Goal: Information Seeking & Learning: Understand process/instructions

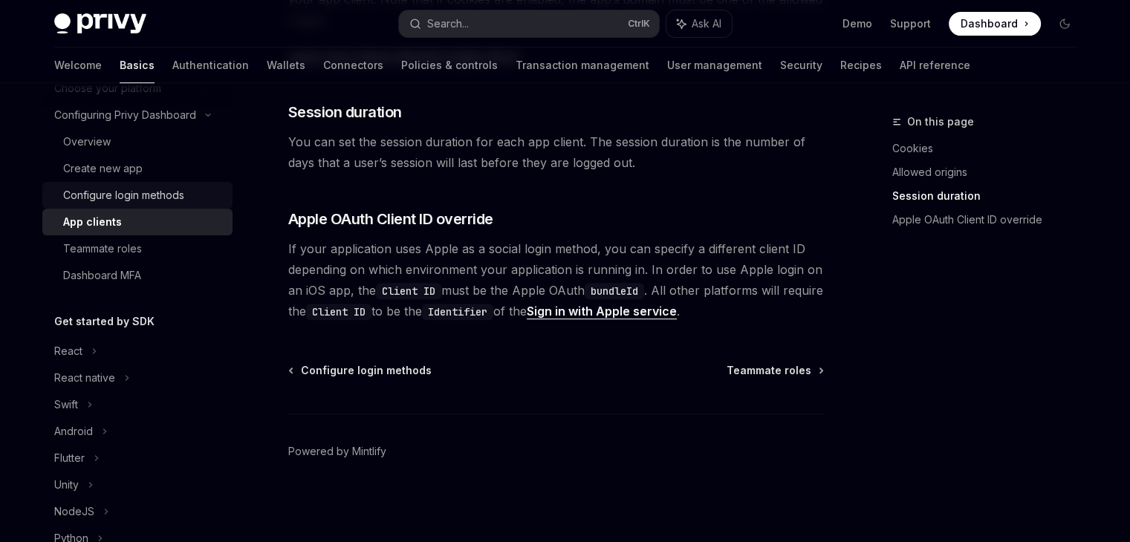
scroll to position [297, 0]
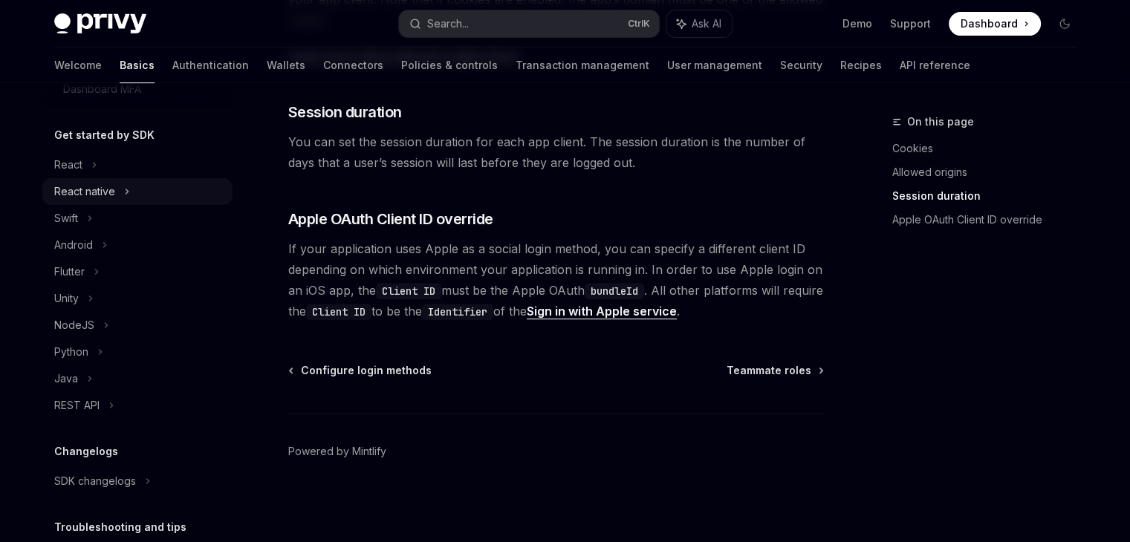
click at [140, 189] on div "React native" at bounding box center [137, 191] width 190 height 27
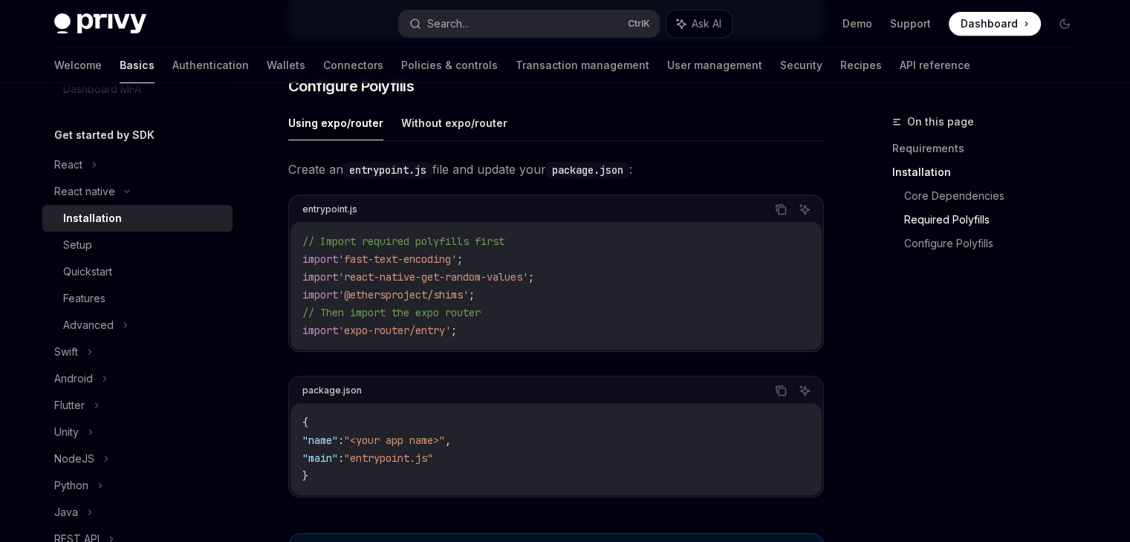
scroll to position [633, 0]
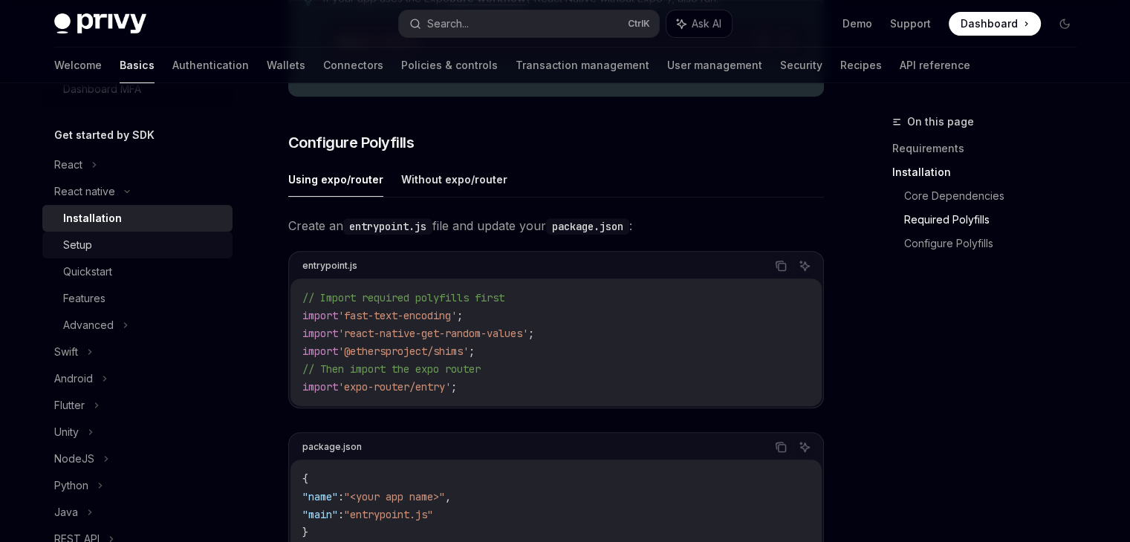
click at [132, 245] on div "Setup" at bounding box center [143, 245] width 161 height 18
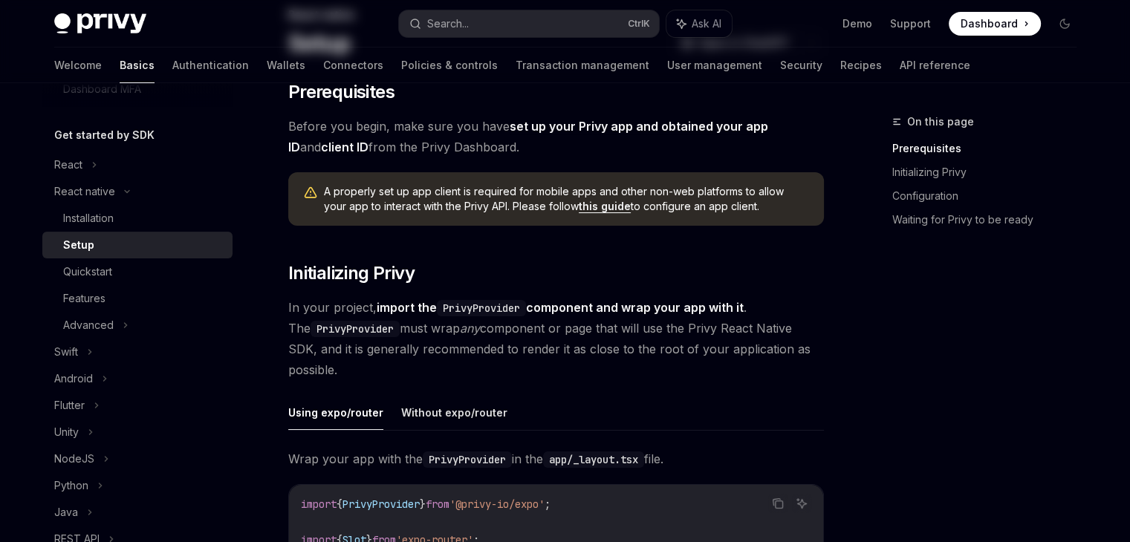
scroll to position [297, 0]
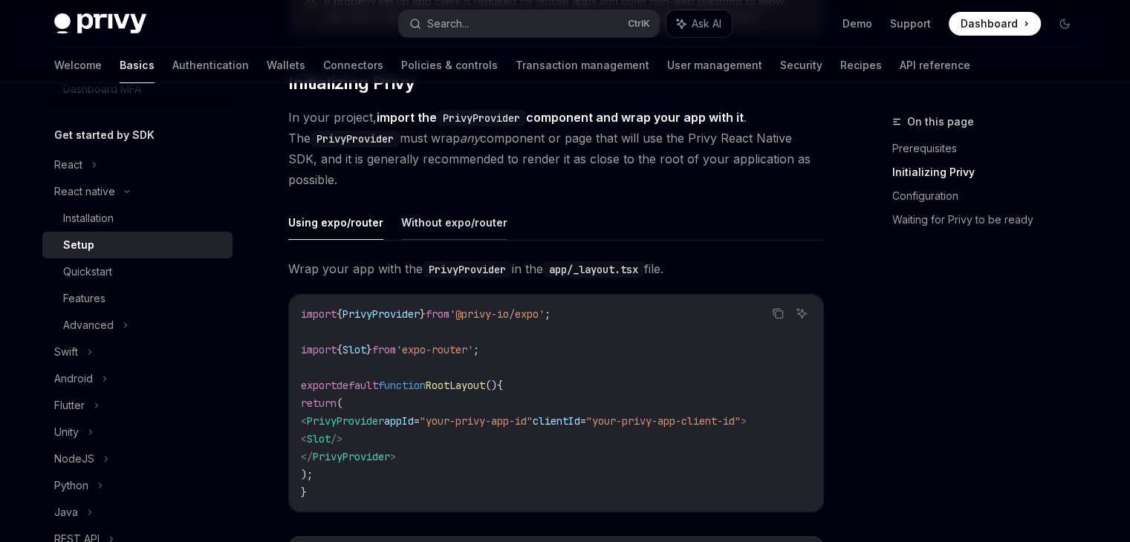
click at [427, 219] on button "Without expo/router" at bounding box center [454, 222] width 106 height 35
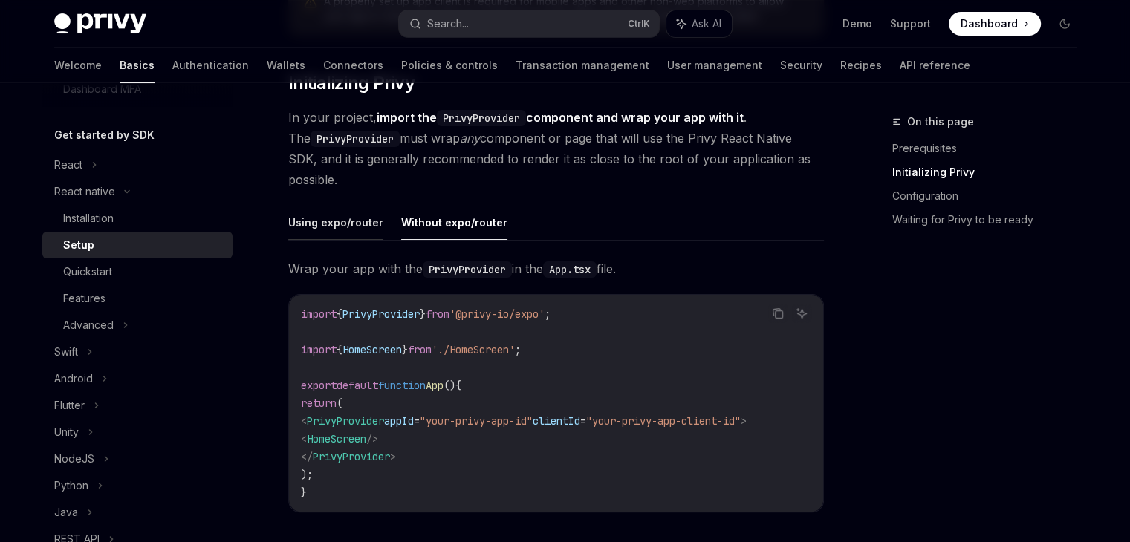
click at [324, 234] on button "Using expo/router" at bounding box center [335, 222] width 95 height 35
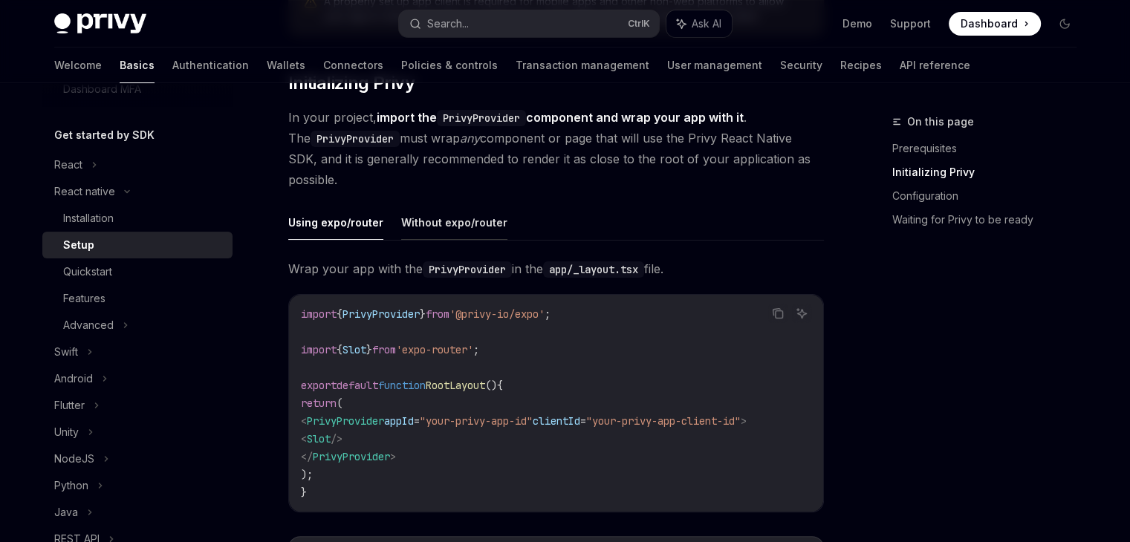
click at [429, 236] on button "Without expo/router" at bounding box center [454, 222] width 106 height 35
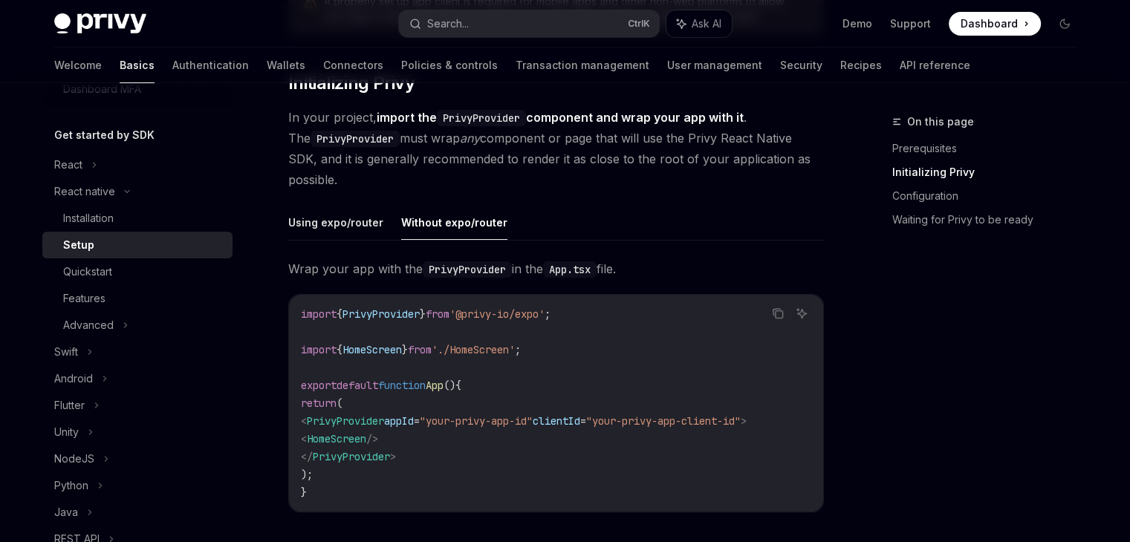
click at [352, 243] on div "Using expo/router Without expo/router Wrap your app with the PrivyProvider in t…" at bounding box center [556, 370] width 536 height 331
click at [339, 230] on button "Using expo/router" at bounding box center [335, 222] width 95 height 35
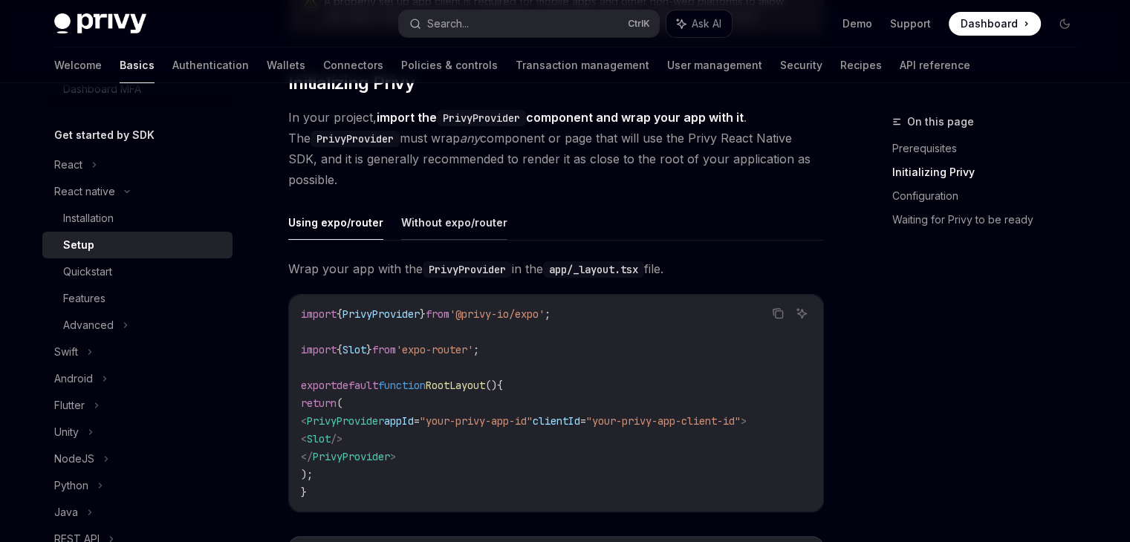
click at [417, 229] on button "Without expo/router" at bounding box center [454, 222] width 106 height 35
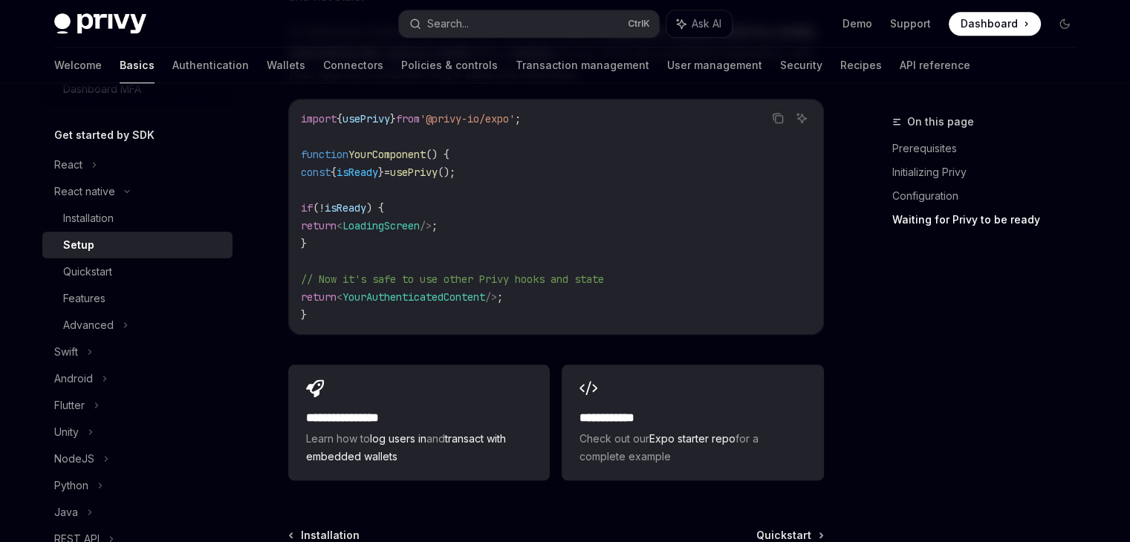
scroll to position [1442, 0]
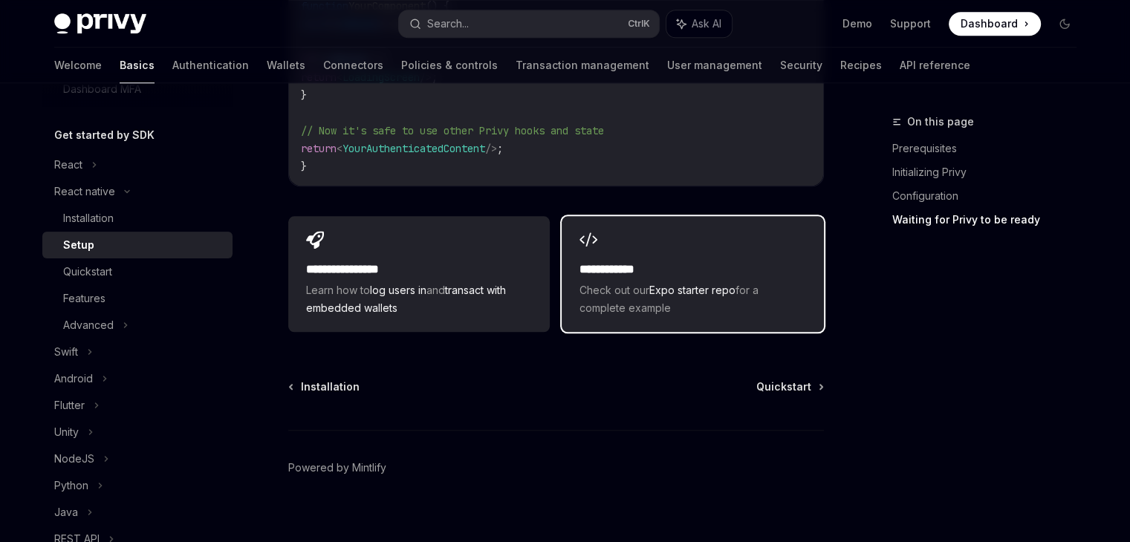
click at [745, 285] on span "Check out our Expo starter repo for a complete example" at bounding box center [693, 300] width 226 height 36
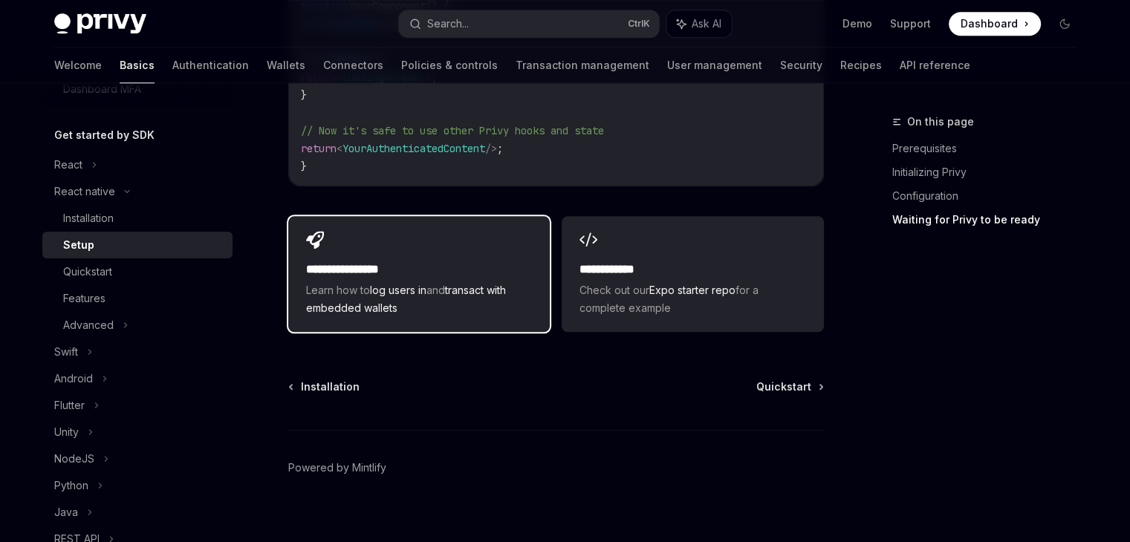
click at [519, 224] on div "**********" at bounding box center [419, 274] width 262 height 116
type textarea "*"
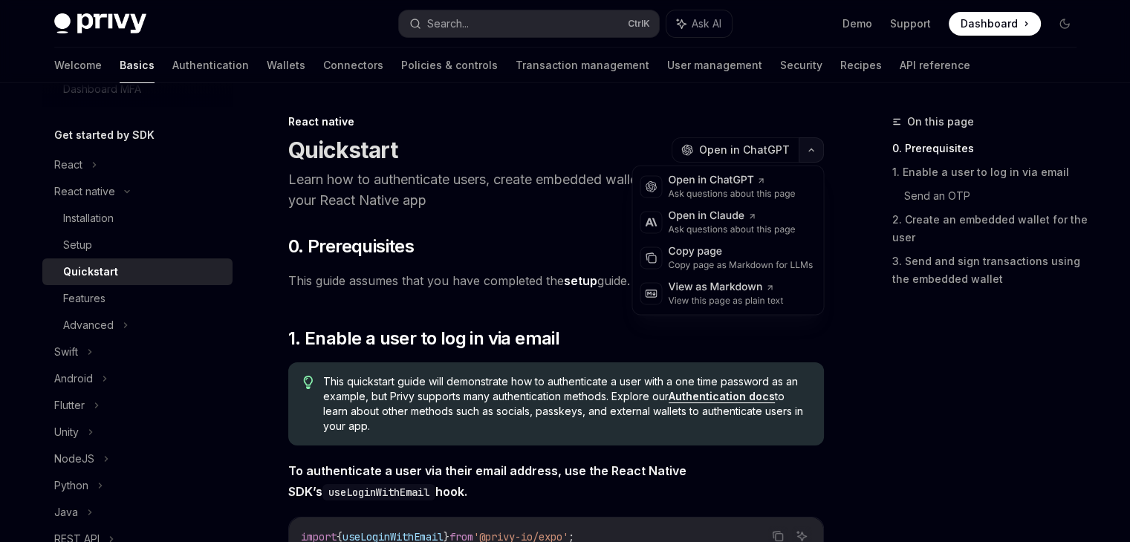
click at [806, 146] on button "button" at bounding box center [811, 149] width 25 height 25
click at [718, 260] on div "Copy page as Markdown for LLMs" at bounding box center [740, 265] width 145 height 12
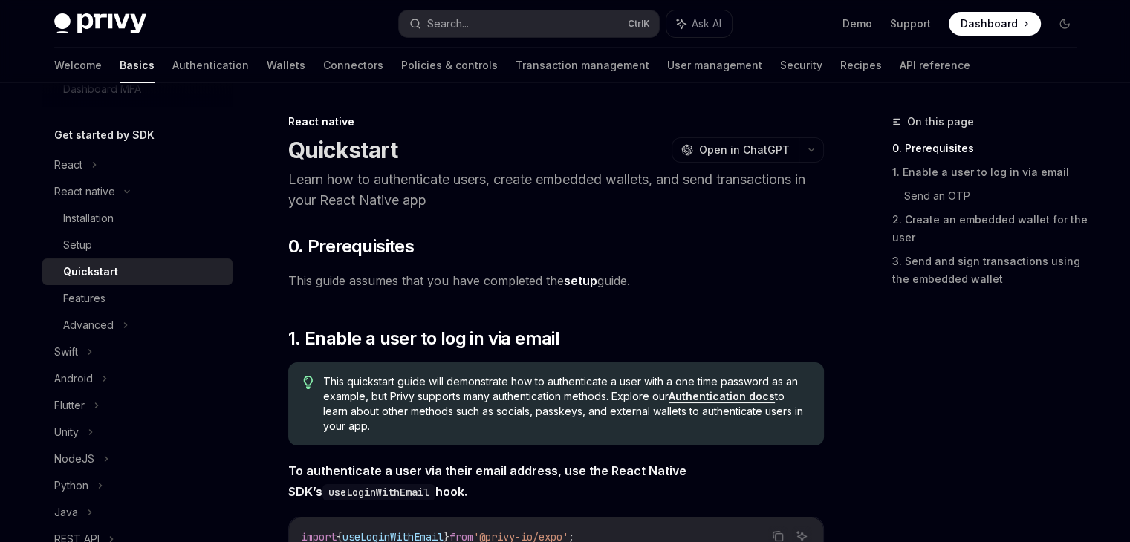
click at [330, 0] on html "Privy Docs home page Search... Ctrl K Ask AI Demo Support Dashboard Dashboard S…" at bounding box center [565, 271] width 1130 height 542
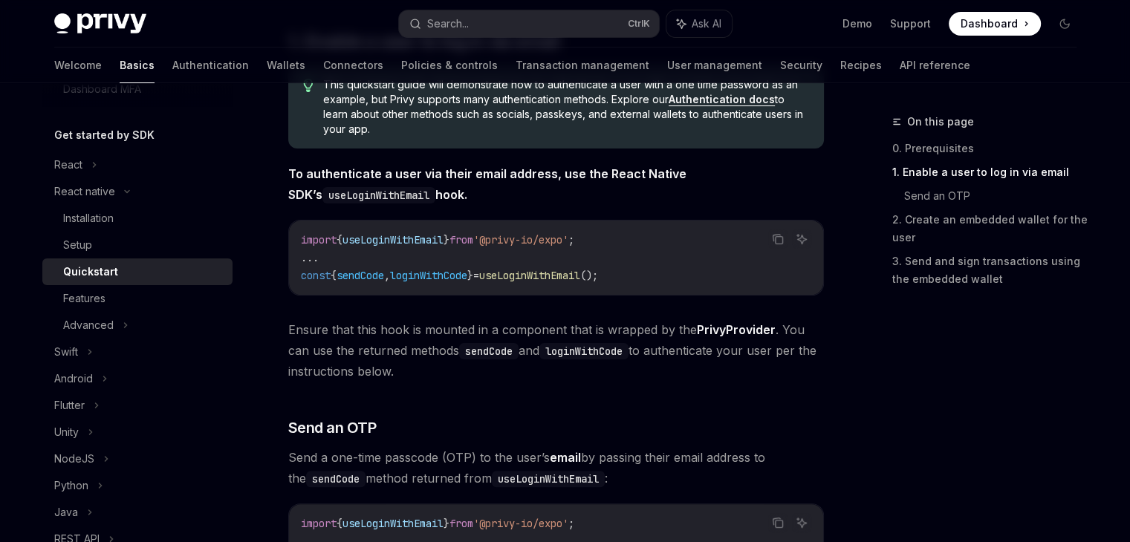
scroll to position [372, 0]
